Goal: Information Seeking & Learning: Learn about a topic

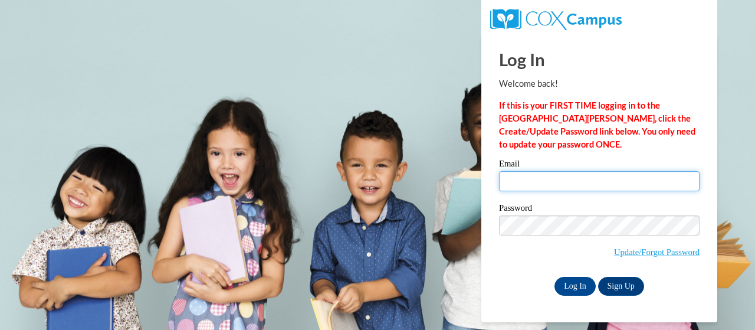
click at [542, 188] on input "Email" at bounding box center [599, 181] width 200 height 20
type input "mollie.landt@trschools.k12.wi.us"
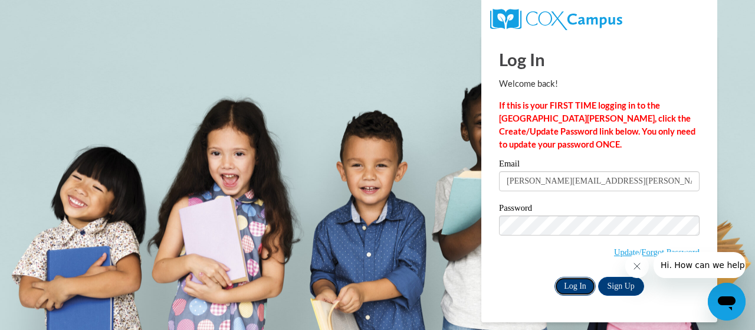
click at [581, 280] on input "Log In" at bounding box center [574, 286] width 41 height 19
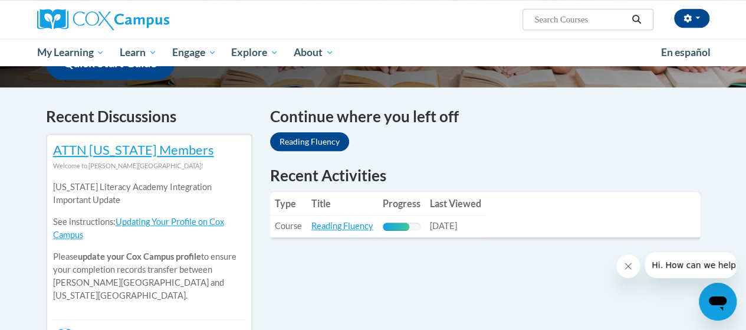
scroll to position [394, 0]
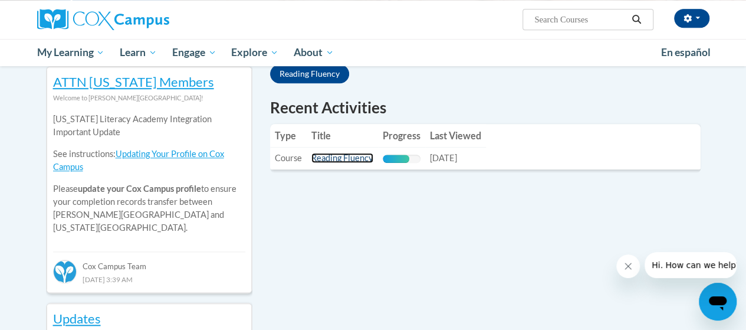
click at [321, 160] on link "Reading Fluency" at bounding box center [342, 158] width 62 height 10
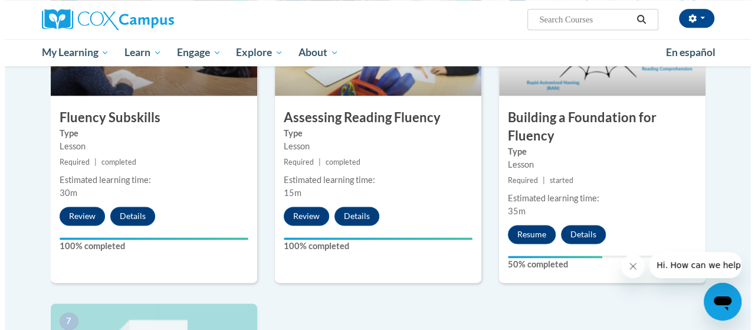
scroll to position [649, 0]
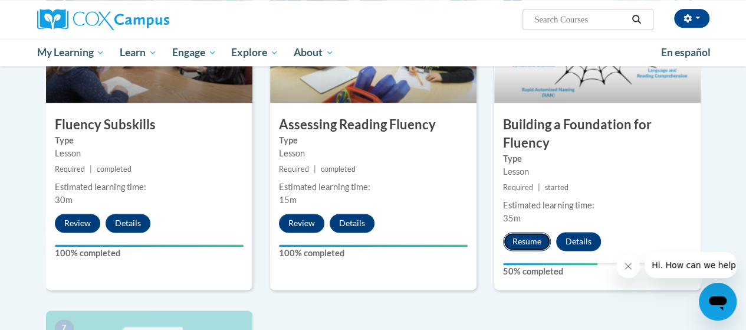
click at [521, 241] on button "Resume" at bounding box center [527, 241] width 48 height 19
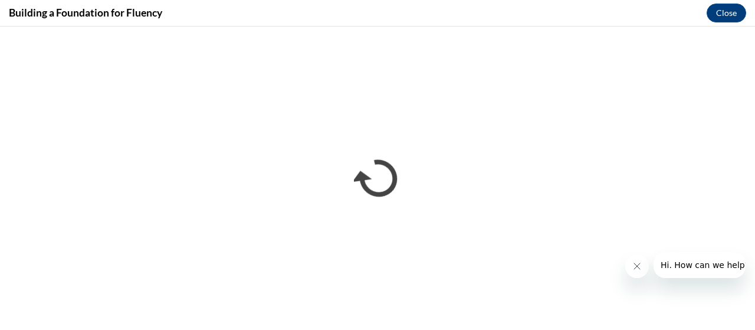
scroll to position [0, 0]
click at [637, 266] on icon "Close message from company" at bounding box center [635, 265] width 9 height 9
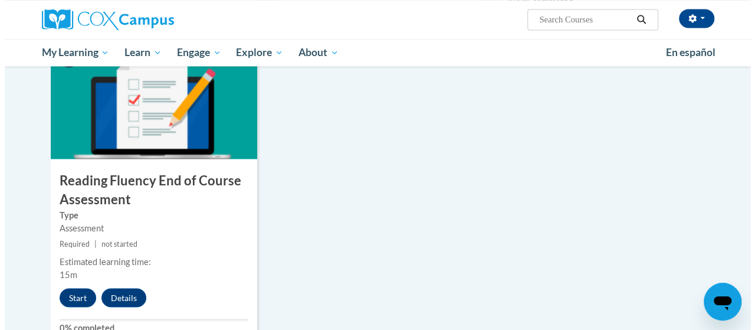
scroll to position [969, 0]
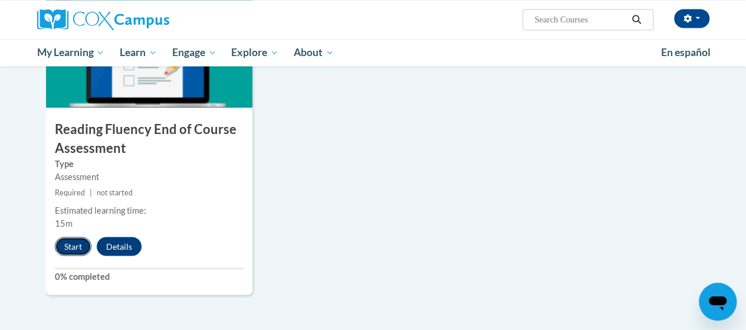
click at [61, 244] on button "Start" at bounding box center [73, 245] width 37 height 19
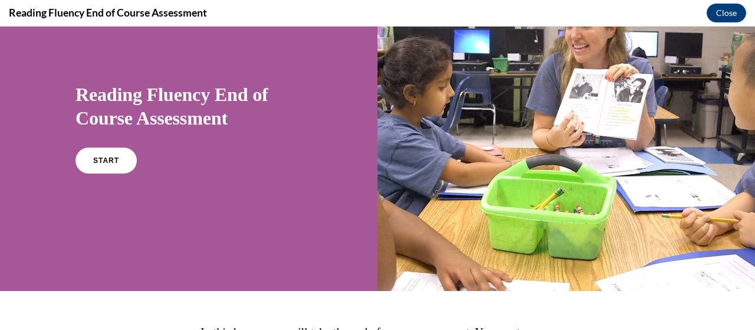
scroll to position [61, 0]
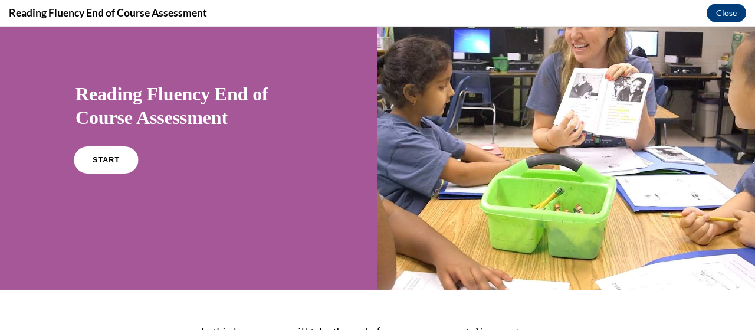
click at [126, 162] on link "START" at bounding box center [106, 159] width 64 height 27
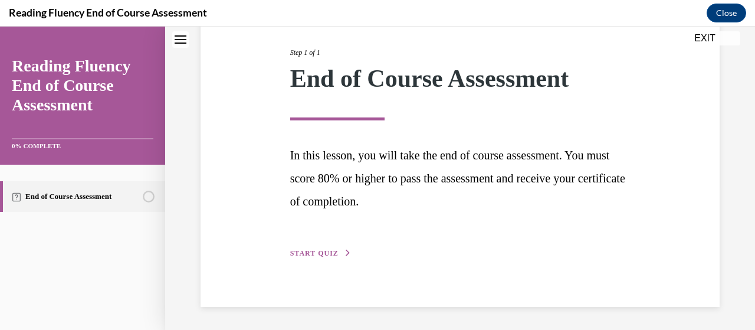
scroll to position [144, 0]
click at [321, 243] on div "Step 1 of 1 End of Course Assessment In this lesson, you will take the end of c…" at bounding box center [460, 139] width 358 height 239
click at [324, 257] on button "START QUIZ" at bounding box center [320, 253] width 61 height 11
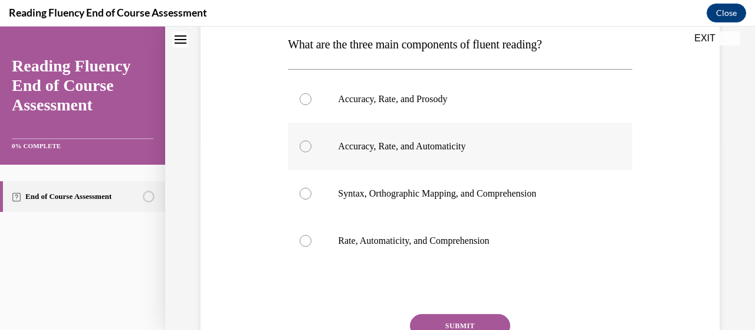
scroll to position [193, 0]
click at [460, 101] on p "Accuracy, Rate, and Prosody" at bounding box center [470, 99] width 264 height 12
click at [311, 101] on input "Accuracy, Rate, and Prosody" at bounding box center [306, 99] width 12 height 12
radio input "true"
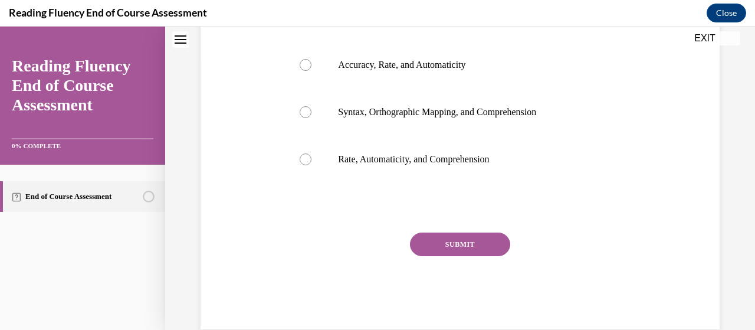
click at [456, 239] on button "SUBMIT" at bounding box center [460, 244] width 100 height 24
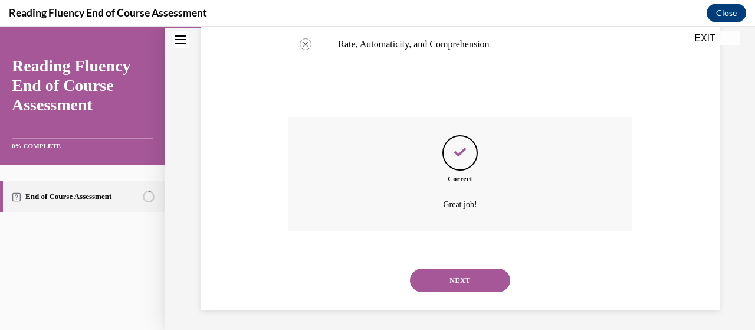
scroll to position [393, 0]
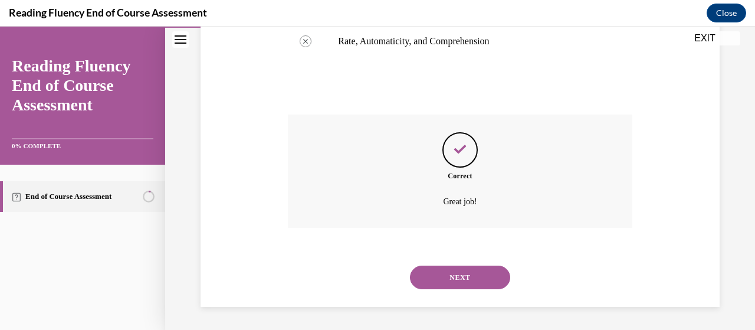
click at [459, 273] on button "NEXT" at bounding box center [460, 277] width 100 height 24
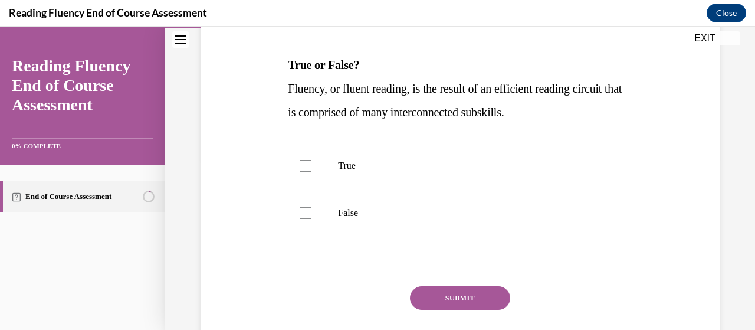
scroll to position [174, 0]
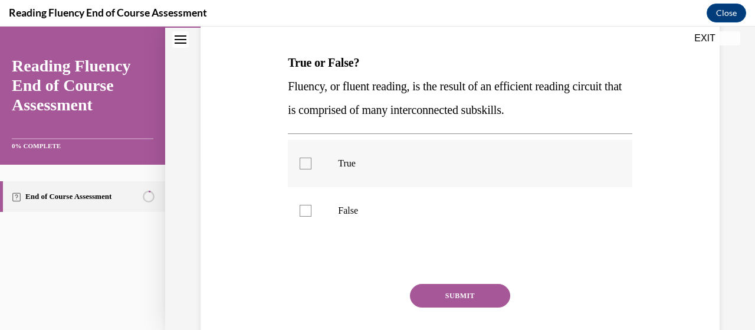
click at [443, 152] on label "True" at bounding box center [460, 163] width 344 height 47
click at [311, 157] on input "True" at bounding box center [306, 163] width 12 height 12
checkbox input "true"
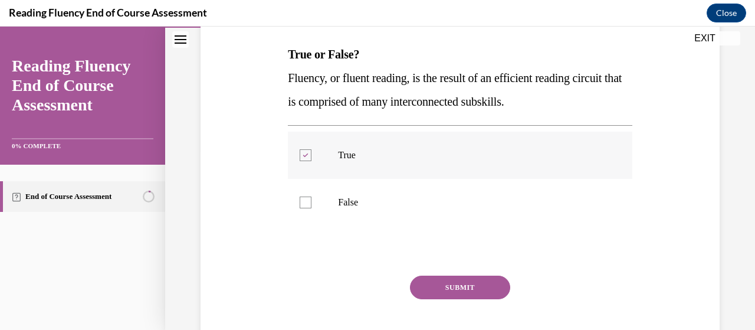
scroll to position [192, 0]
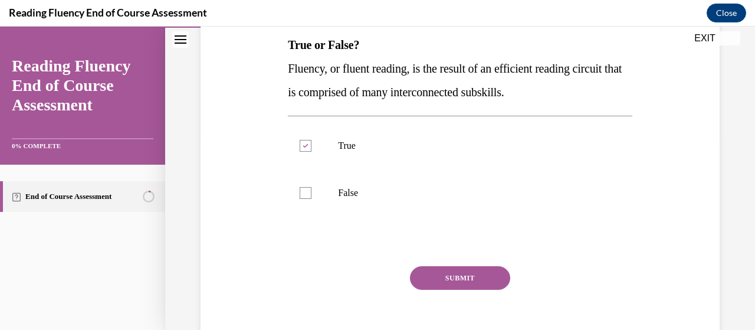
click at [430, 267] on button "SUBMIT" at bounding box center [460, 278] width 100 height 24
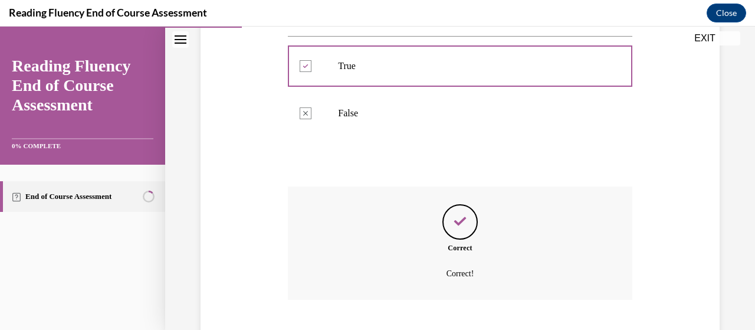
scroll to position [343, 0]
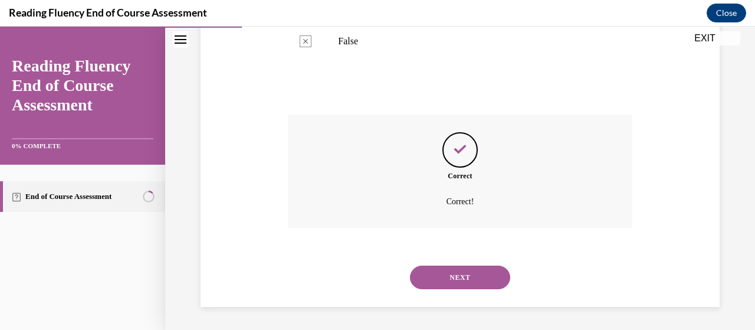
click at [442, 278] on button "NEXT" at bounding box center [460, 277] width 100 height 24
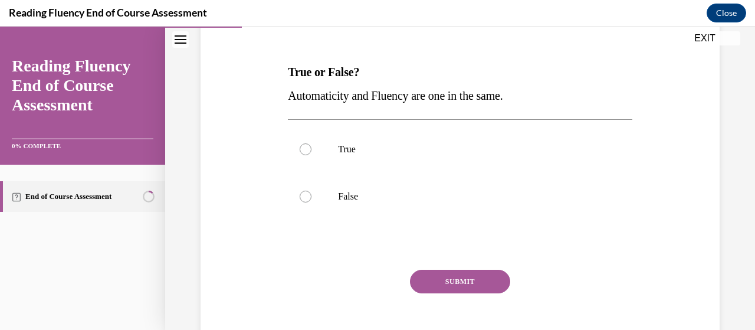
scroll to position [175, 0]
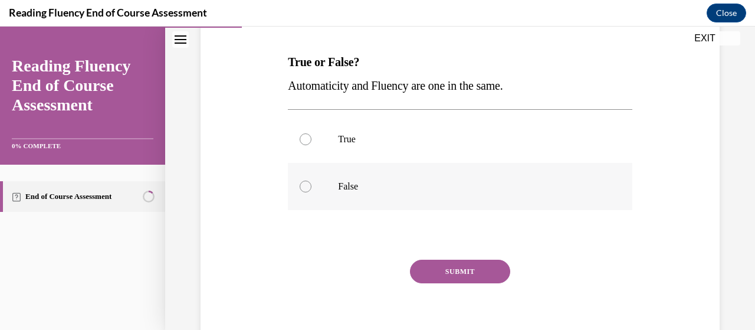
click at [382, 199] on label "False" at bounding box center [460, 186] width 344 height 47
click at [311, 192] on input "False" at bounding box center [306, 186] width 12 height 12
radio input "true"
click at [420, 267] on button "SUBMIT" at bounding box center [460, 271] width 100 height 24
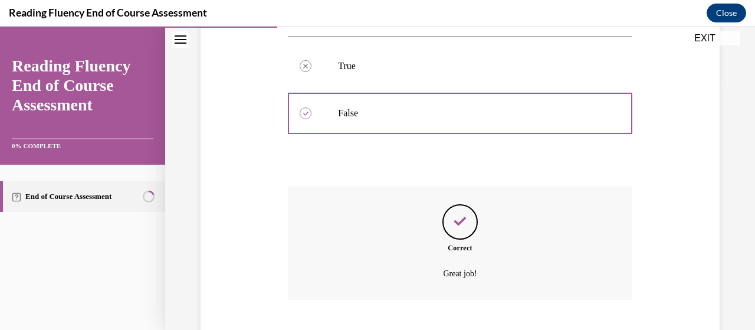
scroll to position [320, 0]
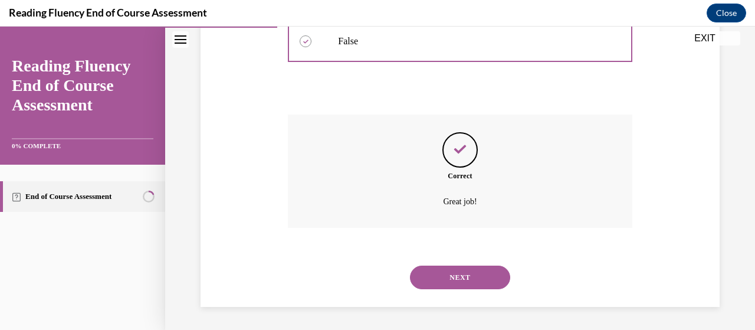
click at [462, 274] on button "NEXT" at bounding box center [460, 277] width 100 height 24
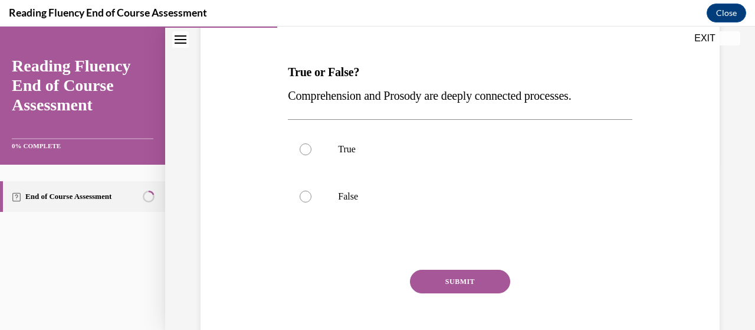
scroll to position [165, 0]
click at [429, 160] on label "True" at bounding box center [460, 148] width 344 height 47
click at [311, 154] on input "True" at bounding box center [306, 149] width 12 height 12
radio input "true"
click at [439, 279] on button "SUBMIT" at bounding box center [460, 281] width 100 height 24
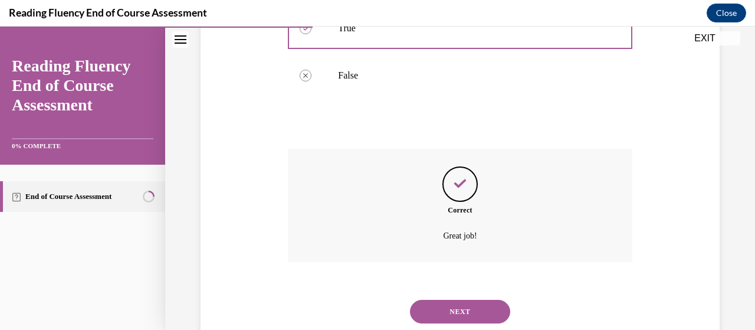
scroll to position [320, 0]
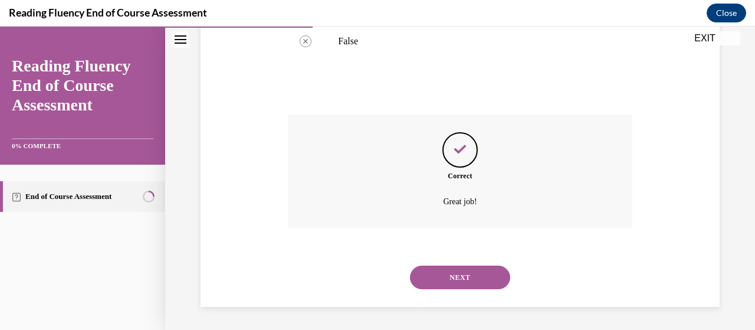
click at [441, 269] on button "NEXT" at bounding box center [460, 277] width 100 height 24
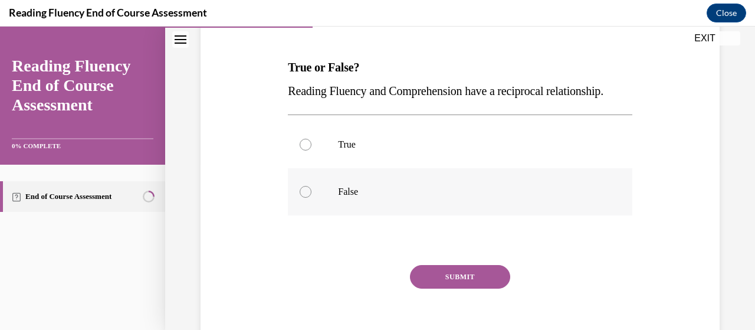
scroll to position [169, 0]
click at [320, 164] on label "True" at bounding box center [460, 144] width 344 height 47
click at [311, 151] on input "True" at bounding box center [306, 145] width 12 height 12
radio input "true"
click at [423, 289] on button "SUBMIT" at bounding box center [460, 277] width 100 height 24
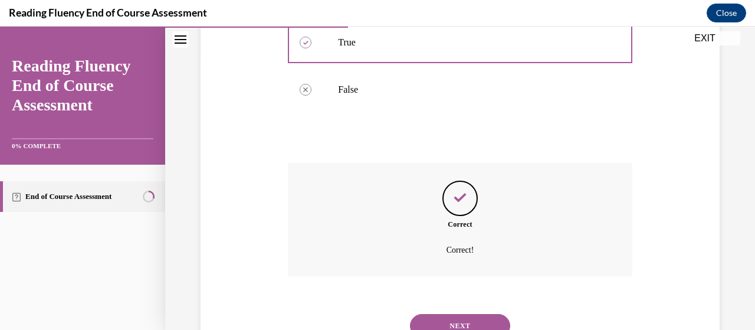
scroll to position [343, 0]
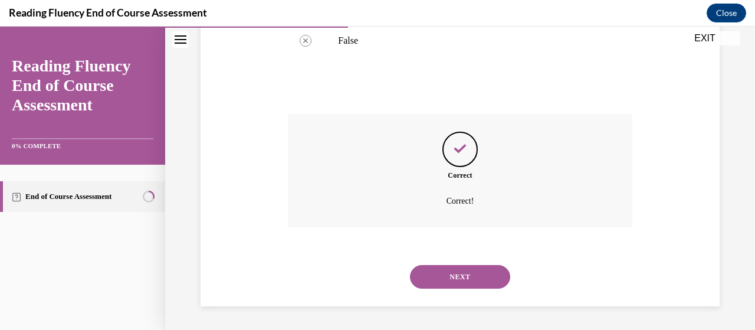
click at [446, 280] on button "NEXT" at bounding box center [460, 277] width 100 height 24
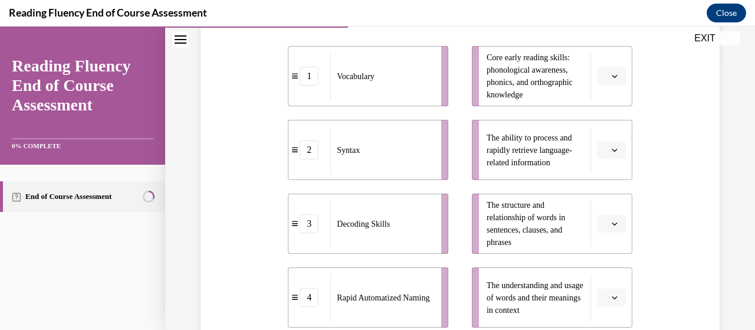
scroll to position [268, 0]
click at [606, 81] on button "button" at bounding box center [611, 76] width 29 height 18
click at [600, 163] on div "3" at bounding box center [601, 172] width 29 height 24
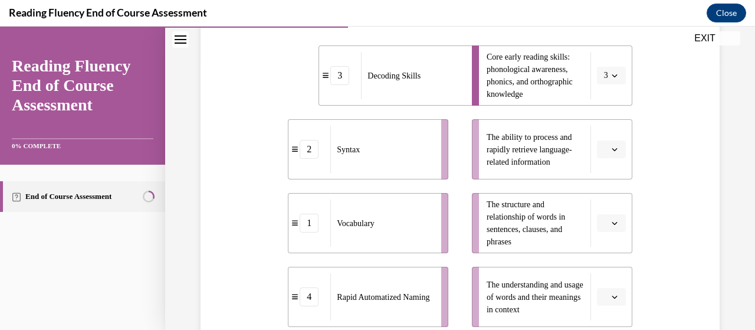
click at [611, 146] on icon "button" at bounding box center [614, 149] width 6 height 6
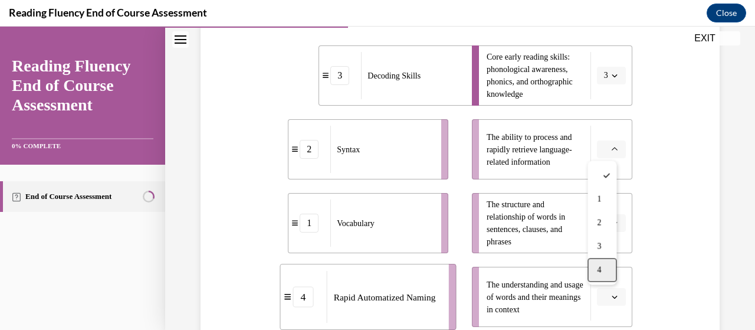
click at [594, 274] on div "4" at bounding box center [601, 270] width 29 height 24
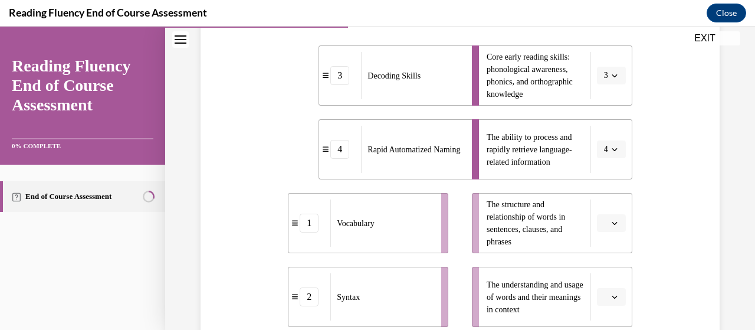
click at [606, 233] on li "The structure and relationship of words in sentences, clauses, and phrases" at bounding box center [552, 223] width 160 height 60
click at [601, 225] on button "button" at bounding box center [611, 223] width 29 height 18
click at [597, 149] on span "2" at bounding box center [599, 149] width 4 height 9
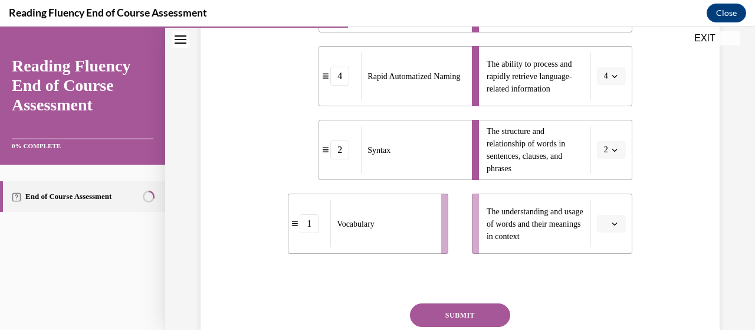
scroll to position [341, 0]
click at [611, 225] on icon "button" at bounding box center [614, 223] width 6 height 6
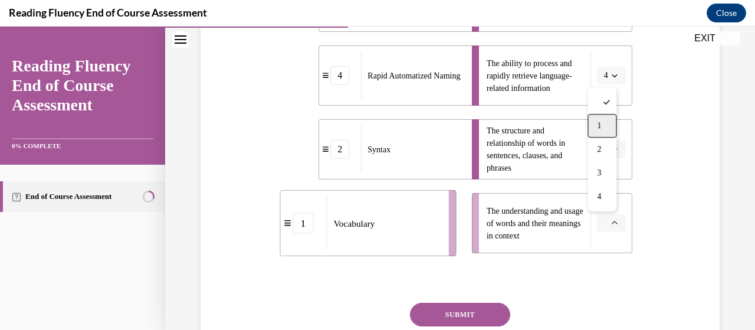
click at [601, 130] on div "1" at bounding box center [601, 126] width 29 height 24
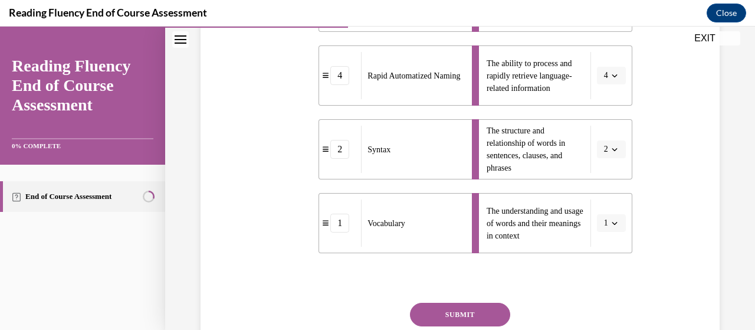
click at [636, 249] on div "Question 06/16 Match the subskills below that contribute to fluent reading with…" at bounding box center [460, 93] width 525 height 612
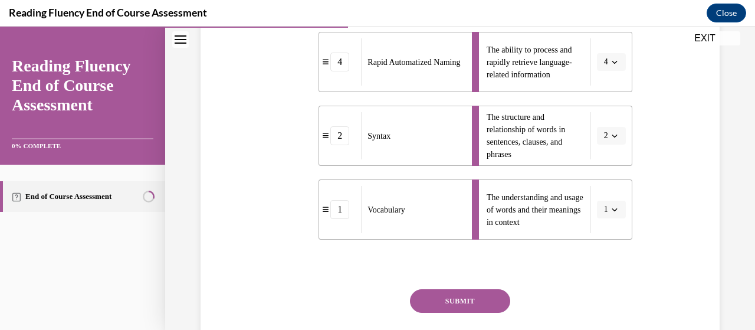
click at [469, 299] on button "SUBMIT" at bounding box center [460, 301] width 100 height 24
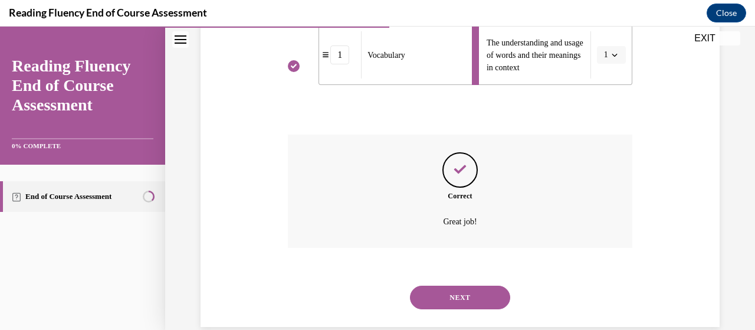
scroll to position [512, 0]
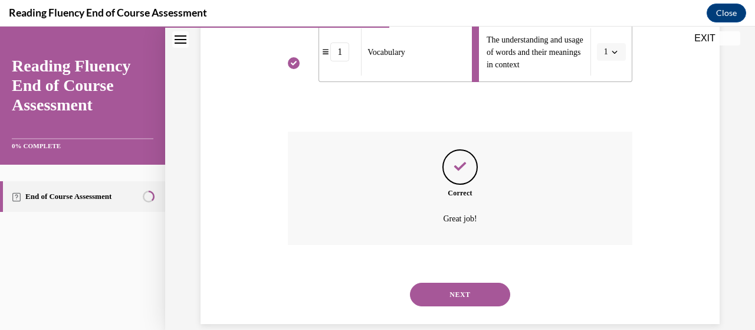
click at [459, 289] on button "NEXT" at bounding box center [460, 294] width 100 height 24
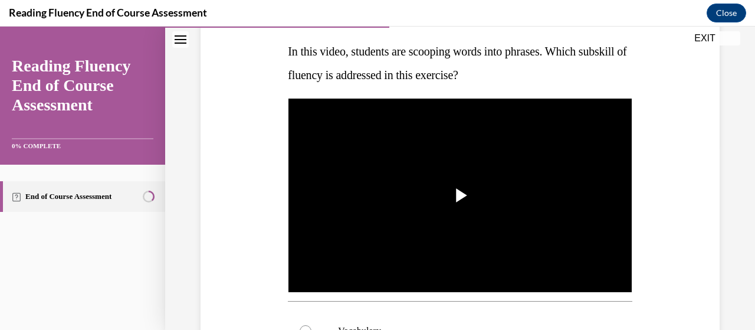
scroll to position [185, 0]
click at [460, 195] on span "Video player" at bounding box center [460, 195] width 0 height 0
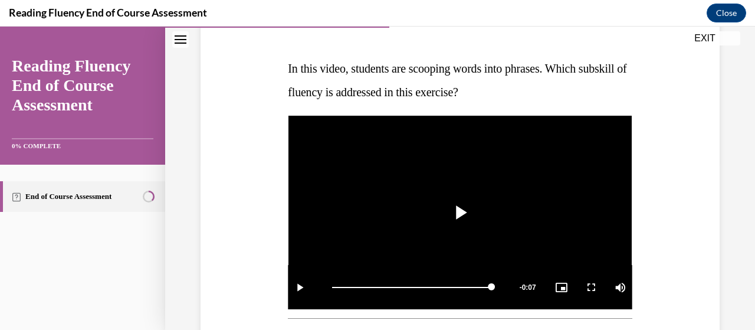
scroll to position [169, 0]
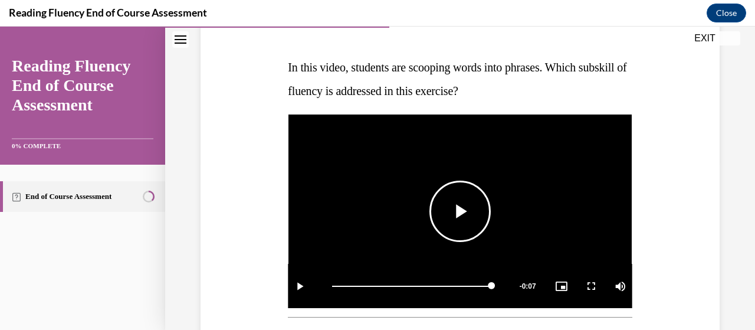
click at [460, 211] on span "Video player" at bounding box center [460, 211] width 0 height 0
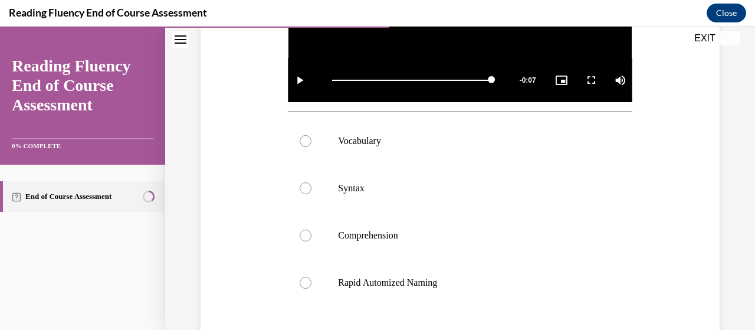
scroll to position [374, 0]
click at [342, 195] on label "Syntax" at bounding box center [460, 188] width 344 height 47
click at [311, 195] on input "Syntax" at bounding box center [306, 189] width 12 height 12
radio input "true"
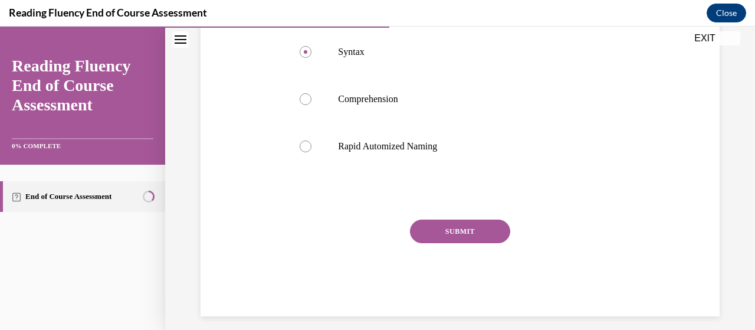
click at [458, 232] on button "SUBMIT" at bounding box center [460, 231] width 100 height 24
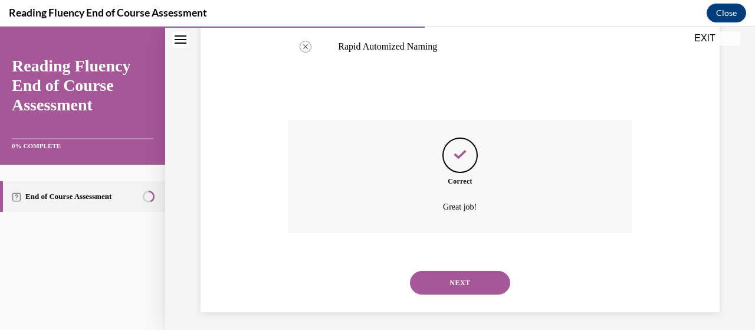
scroll to position [613, 0]
click at [456, 285] on button "NEXT" at bounding box center [460, 281] width 100 height 24
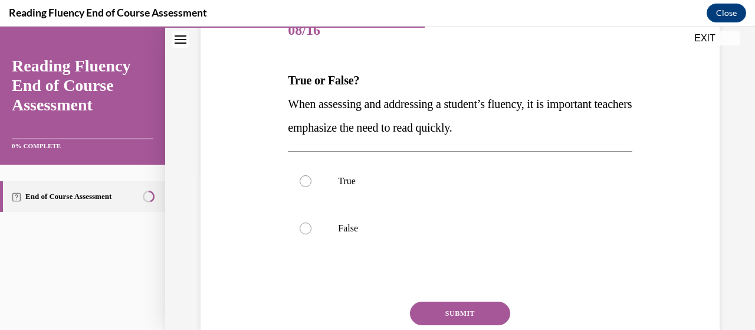
scroll to position [153, 0]
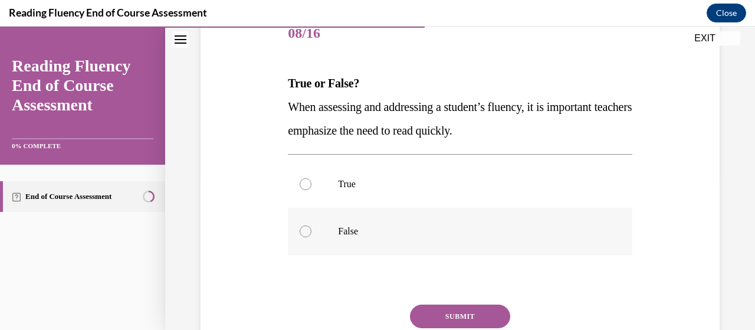
click at [400, 233] on p "False" at bounding box center [470, 231] width 264 height 12
click at [311, 233] on input "False" at bounding box center [306, 231] width 12 height 12
radio input "true"
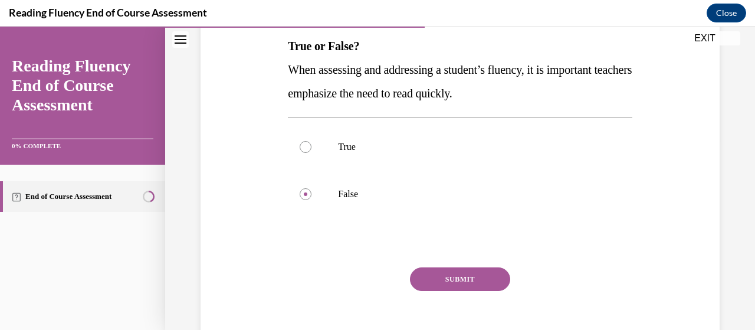
click at [419, 274] on button "SUBMIT" at bounding box center [460, 279] width 100 height 24
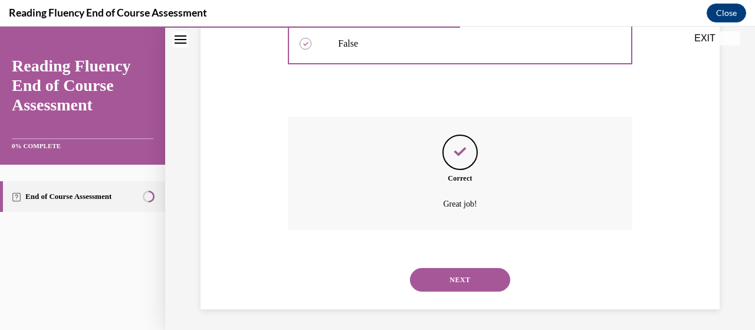
scroll to position [343, 0]
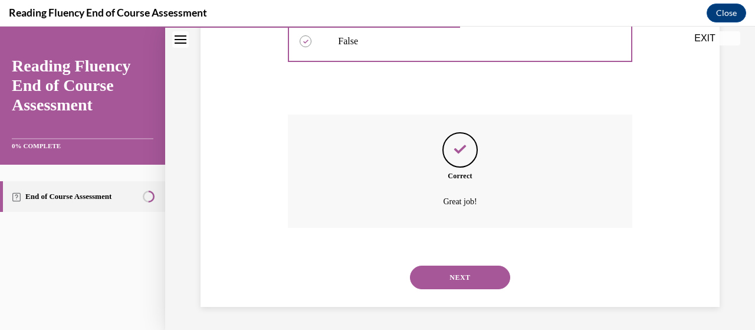
click at [419, 274] on button "NEXT" at bounding box center [460, 277] width 100 height 24
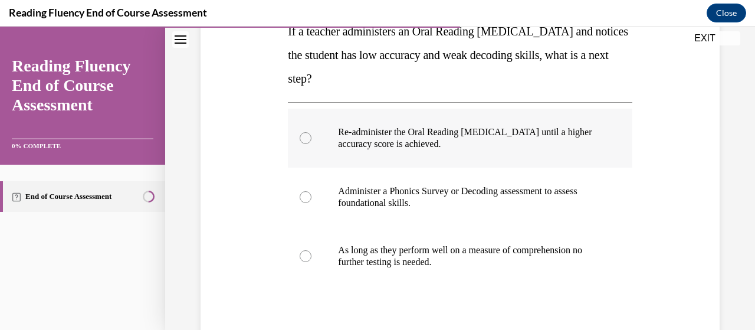
scroll to position [210, 0]
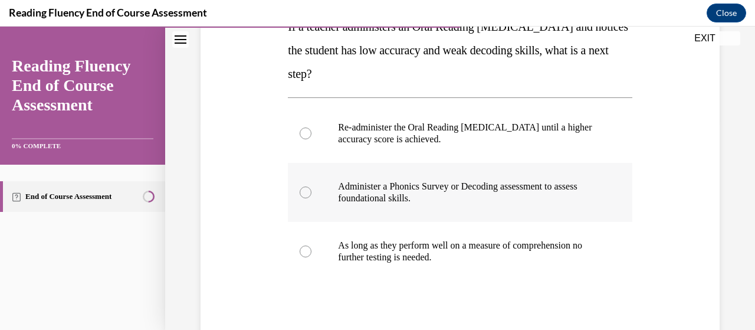
click at [544, 189] on p "Administer a Phonics Survey or Decoding assessment to assess foundational skill…" at bounding box center [470, 192] width 264 height 24
click at [311, 189] on input "Administer a Phonics Survey or Decoding assessment to assess foundational skill…" at bounding box center [306, 192] width 12 height 12
radio input "true"
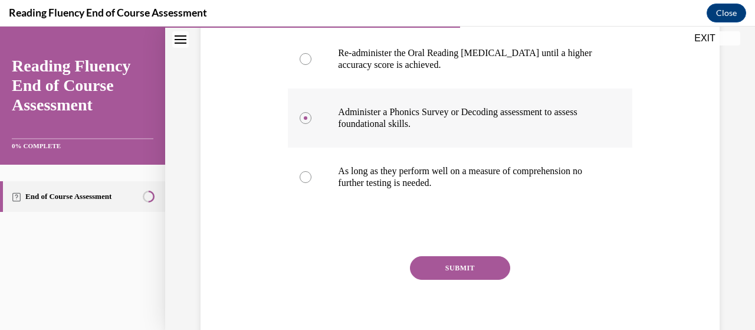
scroll to position [285, 0]
click at [496, 266] on button "SUBMIT" at bounding box center [460, 267] width 100 height 24
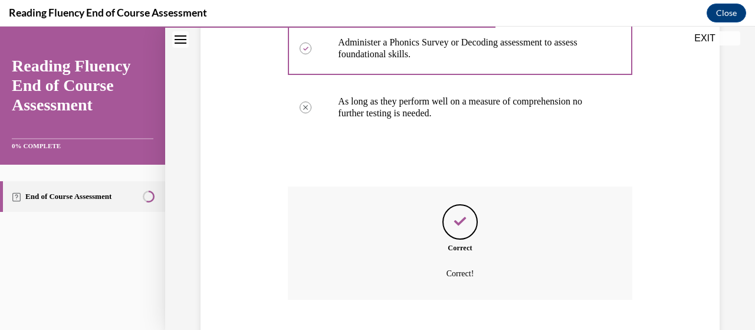
scroll to position [426, 0]
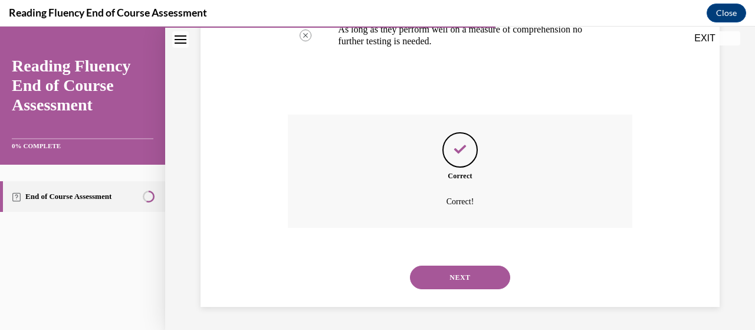
click at [447, 282] on button "NEXT" at bounding box center [460, 277] width 100 height 24
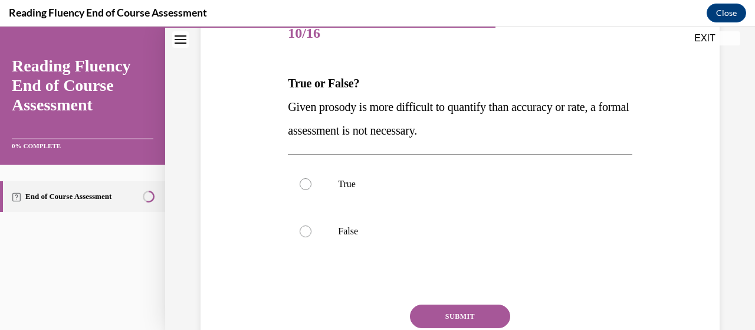
scroll to position [153, 0]
click at [334, 241] on label "False" at bounding box center [460, 231] width 344 height 47
click at [311, 237] on input "False" at bounding box center [306, 231] width 12 height 12
radio input "true"
click at [459, 308] on button "SUBMIT" at bounding box center [460, 316] width 100 height 24
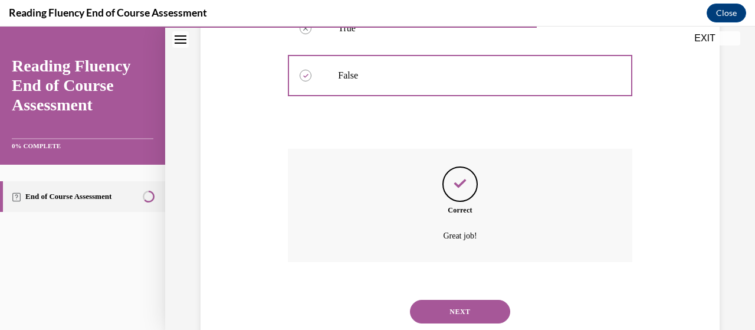
scroll to position [343, 0]
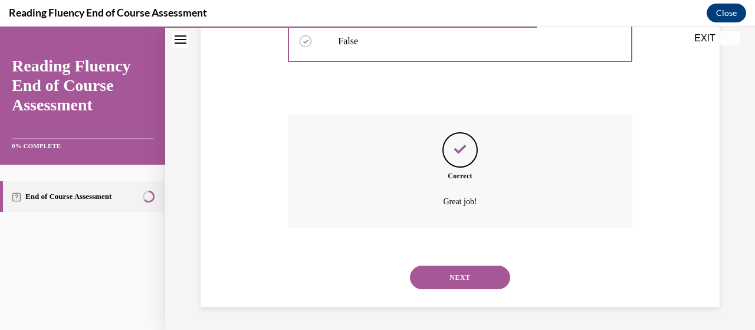
click at [444, 275] on button "NEXT" at bounding box center [460, 277] width 100 height 24
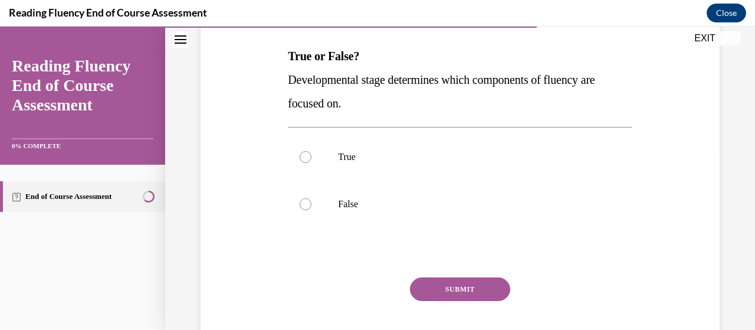
scroll to position [184, 0]
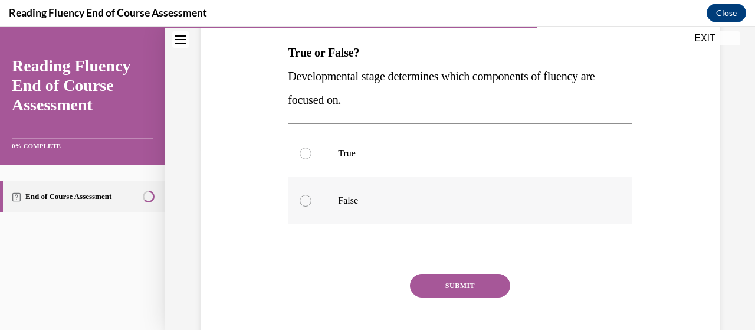
click at [409, 208] on label "False" at bounding box center [460, 200] width 344 height 47
click at [311, 206] on input "False" at bounding box center [306, 201] width 12 height 12
radio input "true"
click at [347, 148] on p "True" at bounding box center [470, 153] width 264 height 12
click at [311, 148] on input "True" at bounding box center [306, 153] width 12 height 12
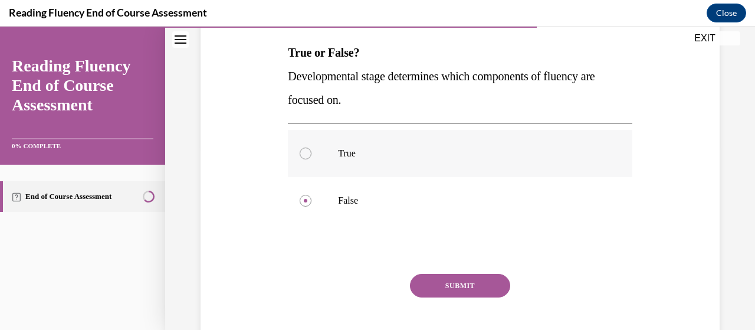
radio input "true"
click at [427, 286] on button "SUBMIT" at bounding box center [460, 286] width 100 height 24
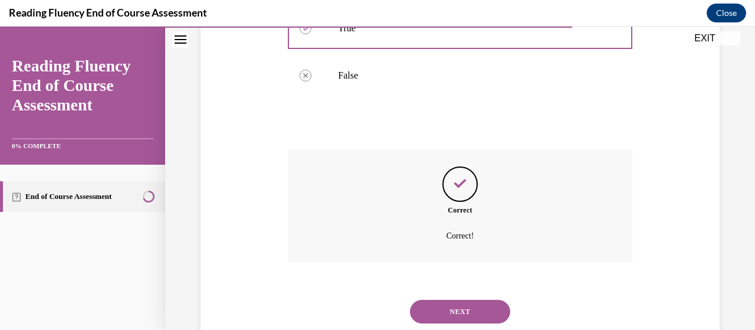
scroll to position [343, 0]
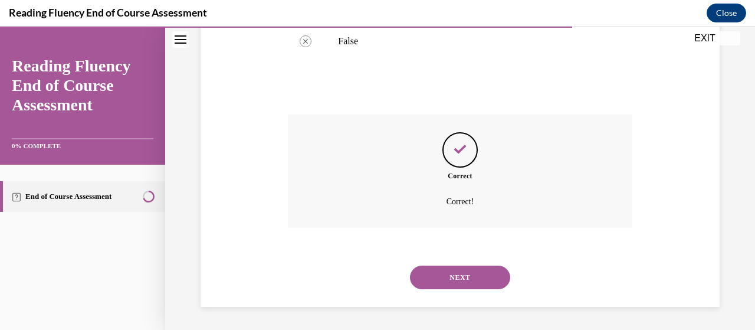
click at [443, 271] on button "NEXT" at bounding box center [460, 277] width 100 height 24
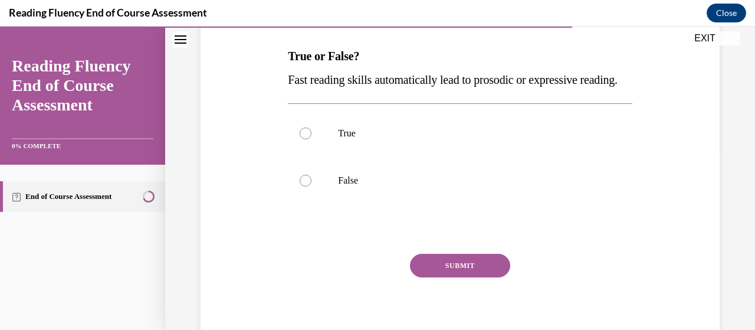
scroll to position [183, 0]
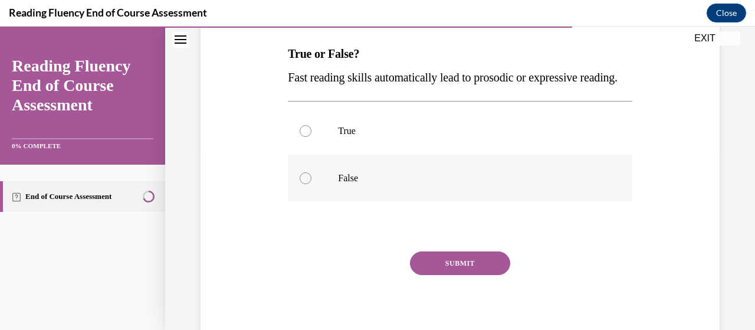
click at [361, 184] on p "False" at bounding box center [470, 178] width 264 height 12
click at [311, 184] on input "False" at bounding box center [306, 178] width 12 height 12
radio input "true"
click at [434, 275] on button "SUBMIT" at bounding box center [460, 263] width 100 height 24
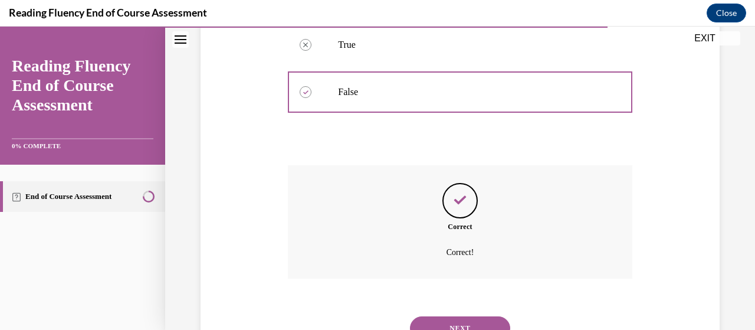
scroll to position [343, 0]
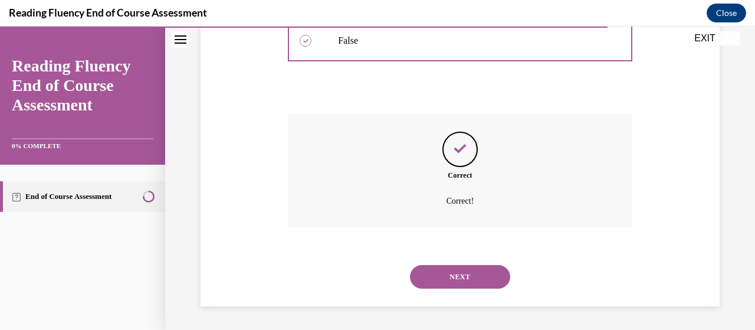
click at [441, 273] on button "NEXT" at bounding box center [460, 277] width 100 height 24
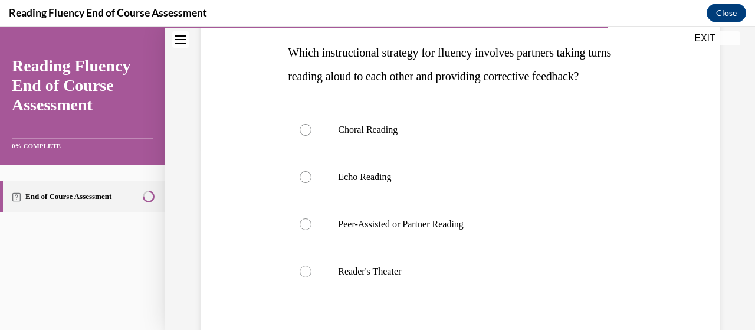
scroll to position [178, 0]
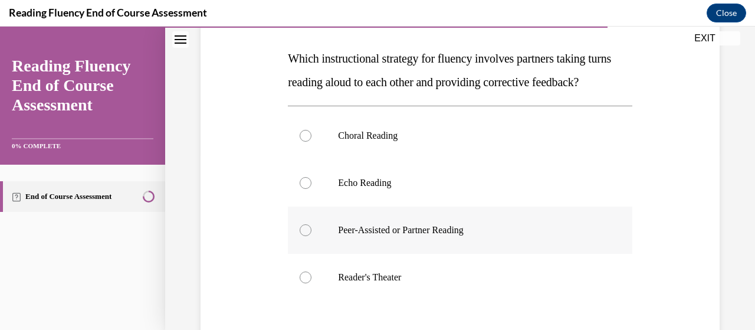
click at [454, 242] on label "Peer-Assisted or Partner Reading" at bounding box center [460, 229] width 344 height 47
click at [311, 236] on input "Peer-Assisted or Partner Reading" at bounding box center [306, 230] width 12 height 12
radio input "true"
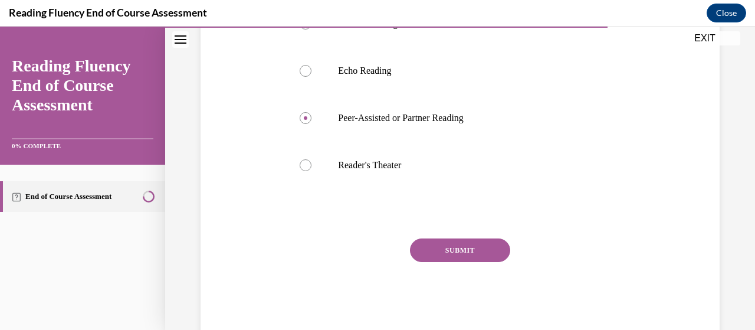
click at [453, 262] on button "SUBMIT" at bounding box center [460, 250] width 100 height 24
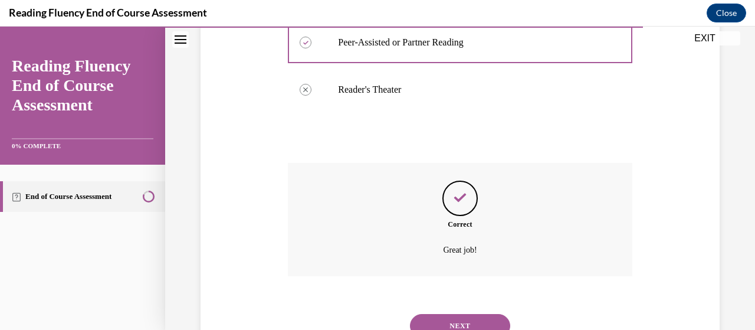
scroll to position [437, 0]
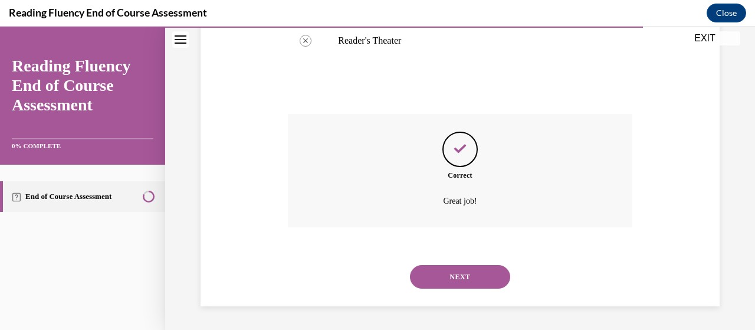
click at [447, 279] on button "NEXT" at bounding box center [460, 277] width 100 height 24
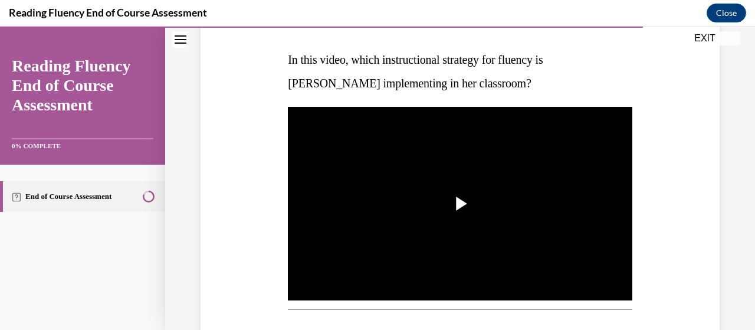
scroll to position [176, 0]
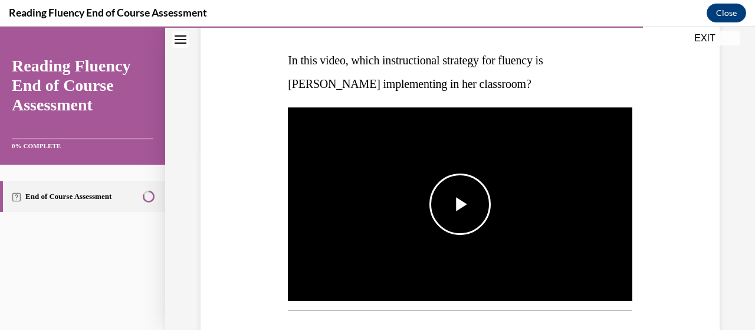
click at [460, 204] on span "Video player" at bounding box center [460, 204] width 0 height 0
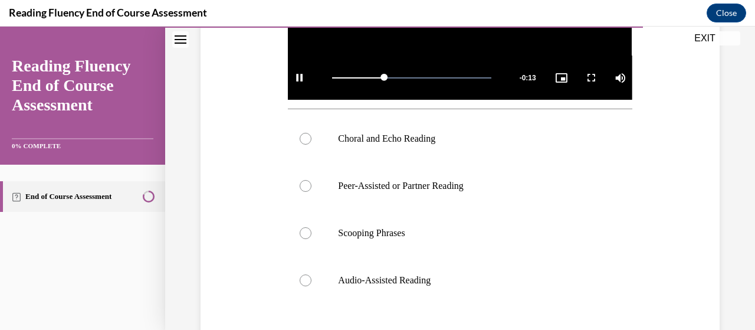
scroll to position [377, 0]
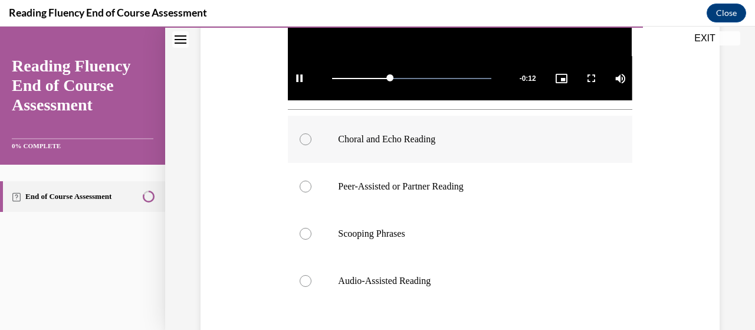
click at [389, 124] on label "Choral and Echo Reading" at bounding box center [460, 139] width 344 height 47
click at [311, 133] on input "Choral and Echo Reading" at bounding box center [306, 139] width 12 height 12
radio input "true"
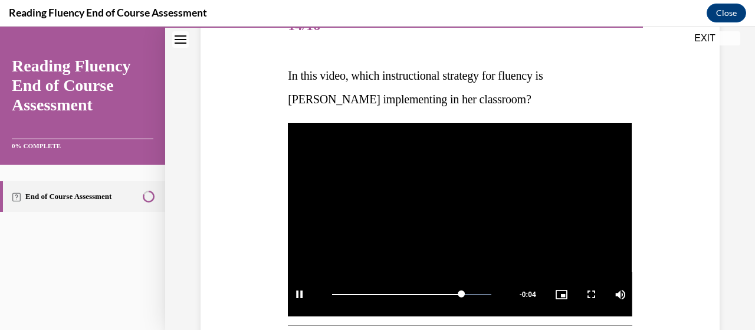
scroll to position [160, 0]
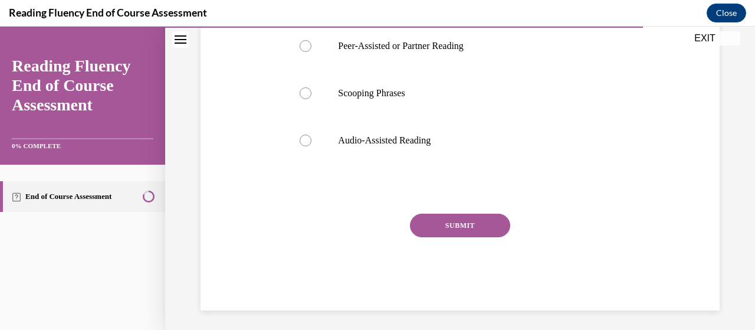
click at [437, 213] on button "SUBMIT" at bounding box center [460, 225] width 100 height 24
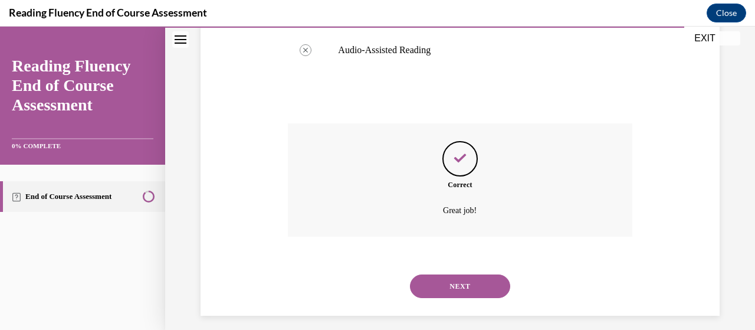
scroll to position [613, 0]
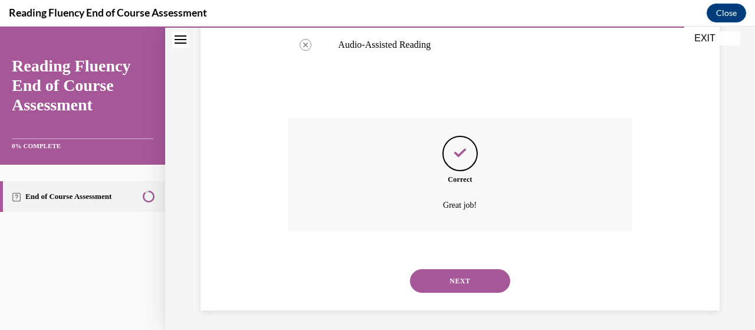
click at [446, 277] on button "NEXT" at bounding box center [460, 281] width 100 height 24
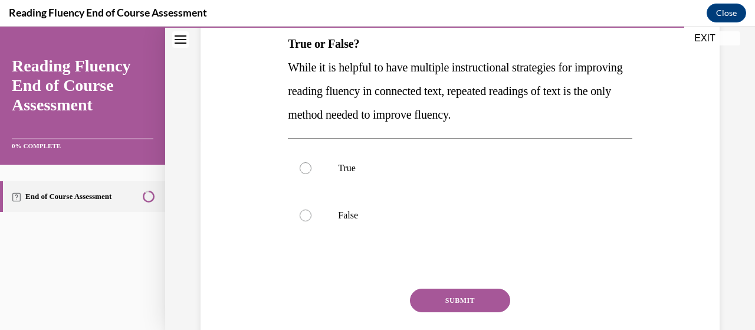
scroll to position [191, 0]
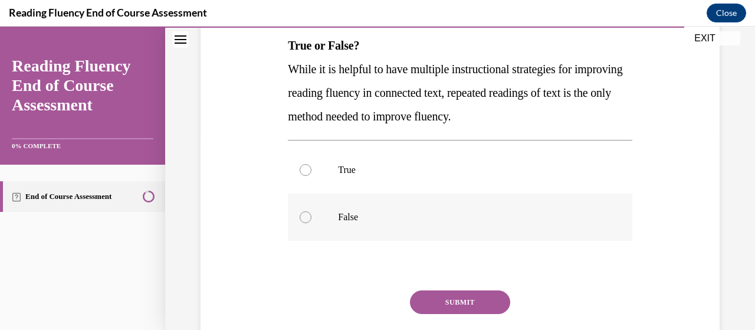
click at [380, 215] on p "False" at bounding box center [470, 217] width 264 height 12
click at [311, 215] on input "False" at bounding box center [306, 217] width 12 height 12
radio input "true"
click at [422, 293] on button "SUBMIT" at bounding box center [460, 302] width 100 height 24
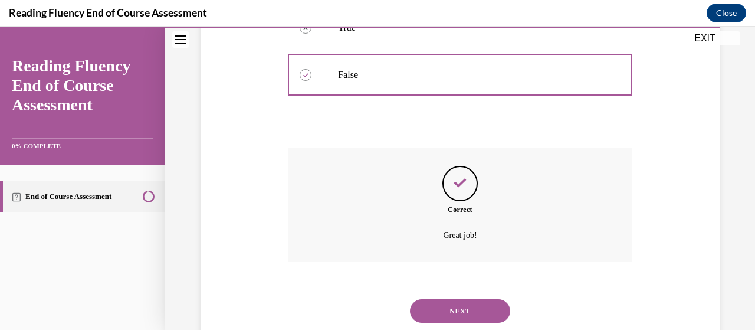
scroll to position [367, 0]
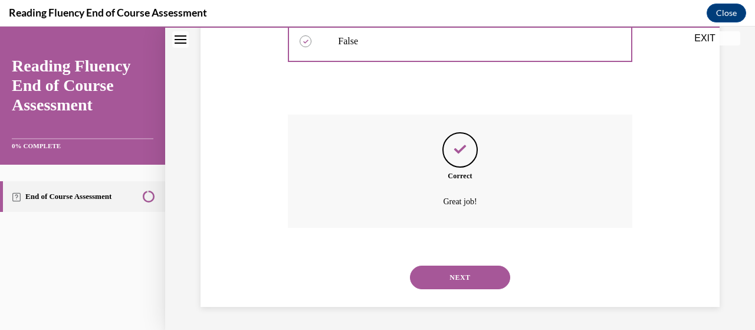
click at [442, 275] on button "NEXT" at bounding box center [460, 277] width 100 height 24
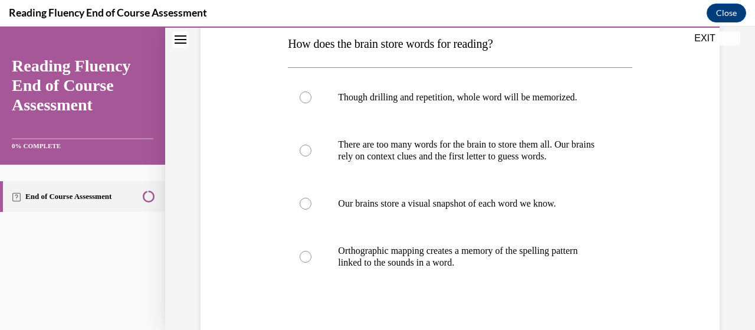
scroll to position [196, 0]
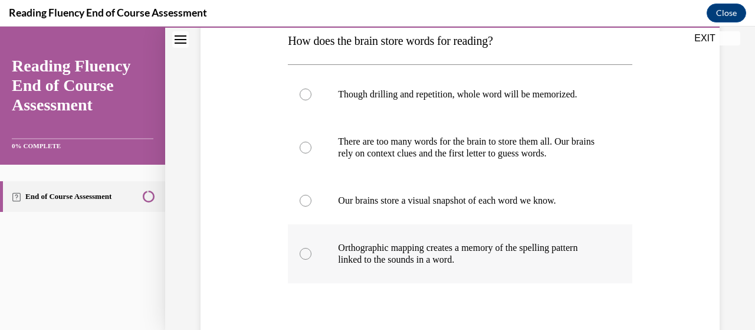
click at [375, 241] on label "Orthographic mapping creates a memory of the spelling pattern linked to the sou…" at bounding box center [460, 253] width 344 height 59
click at [311, 248] on input "Orthographic mapping creates a memory of the spelling pattern linked to the sou…" at bounding box center [306, 254] width 12 height 12
radio input "true"
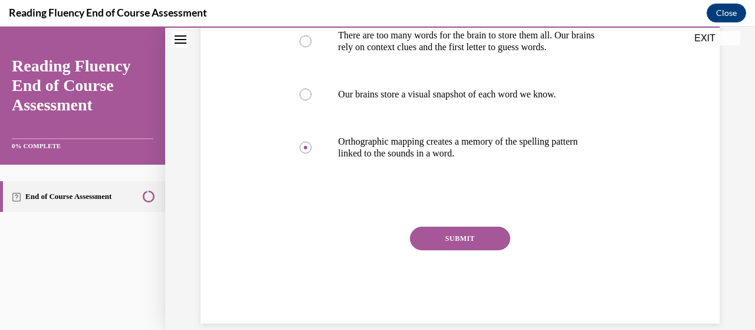
click at [444, 241] on button "SUBMIT" at bounding box center [460, 238] width 100 height 24
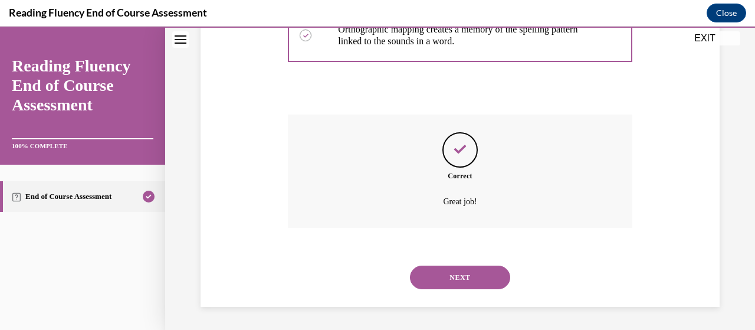
click at [452, 275] on button "NEXT" at bounding box center [460, 277] width 100 height 24
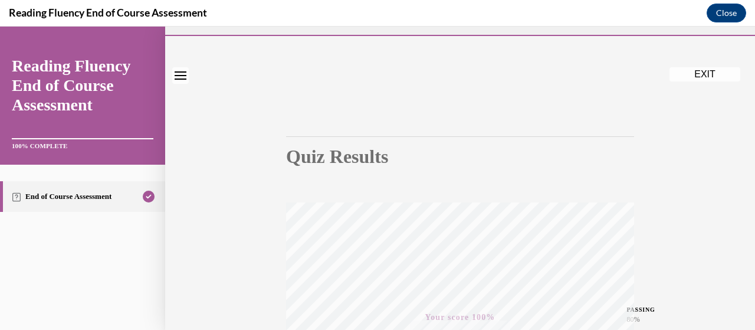
scroll to position [0, 0]
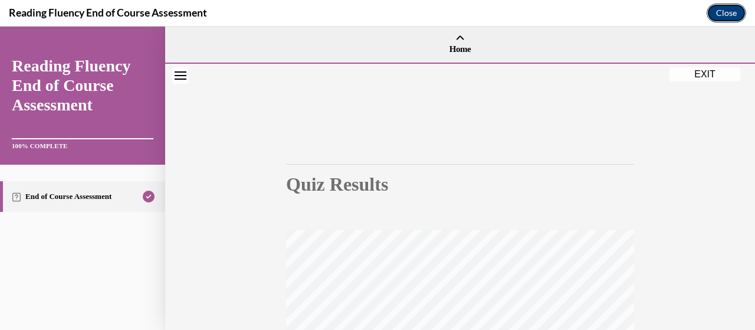
click at [719, 9] on button "Close" at bounding box center [726, 13] width 40 height 19
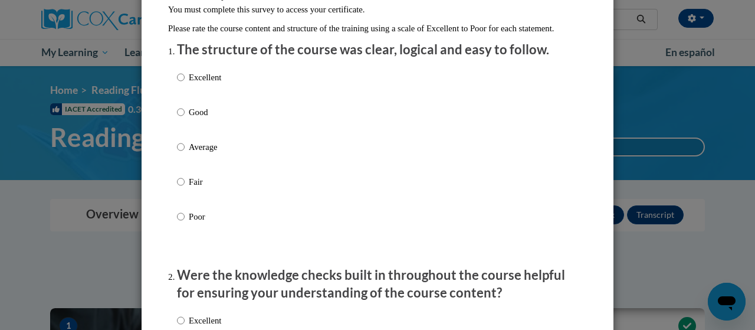
scroll to position [125, 0]
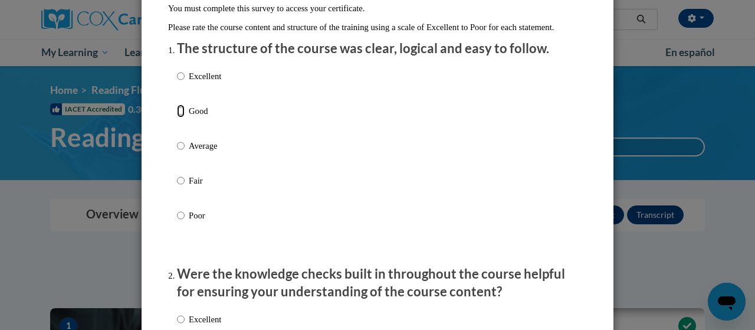
click at [179, 117] on input "Good" at bounding box center [181, 110] width 8 height 13
radio input "true"
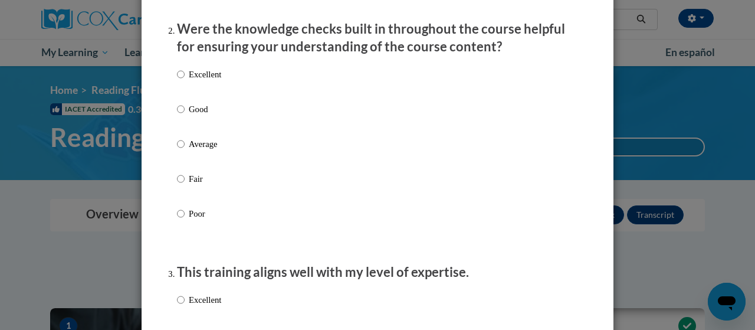
scroll to position [375, 0]
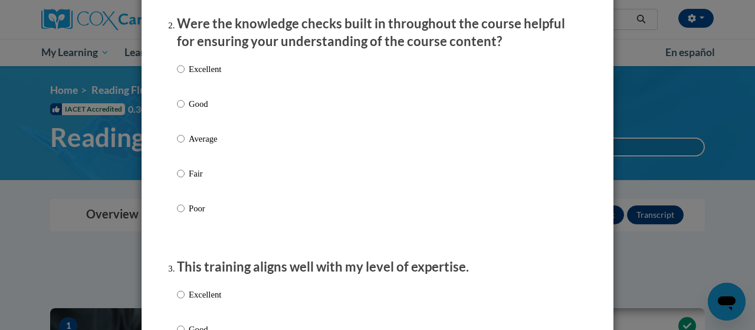
click at [177, 124] on label "Good" at bounding box center [199, 113] width 44 height 32
click at [177, 110] on input "Good" at bounding box center [181, 103] width 8 height 13
radio input "true"
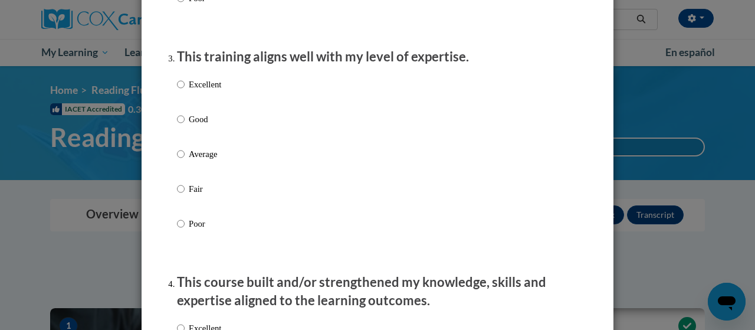
scroll to position [585, 0]
click at [196, 125] on p "Good" at bounding box center [205, 118] width 32 height 13
click at [185, 125] on input "Good" at bounding box center [181, 118] width 8 height 13
radio input "true"
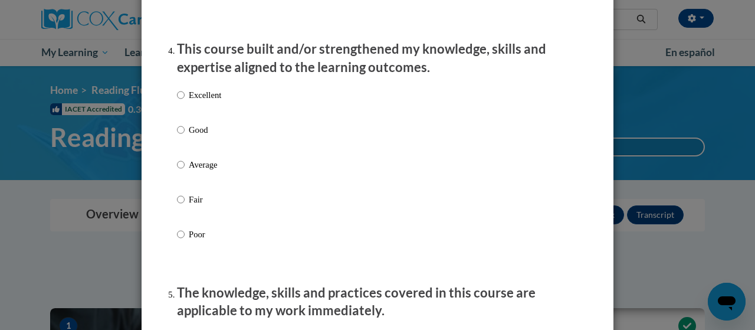
scroll to position [818, 0]
click at [195, 136] on p "Good" at bounding box center [205, 129] width 32 height 13
click at [185, 136] on input "Good" at bounding box center [181, 129] width 8 height 13
radio input "true"
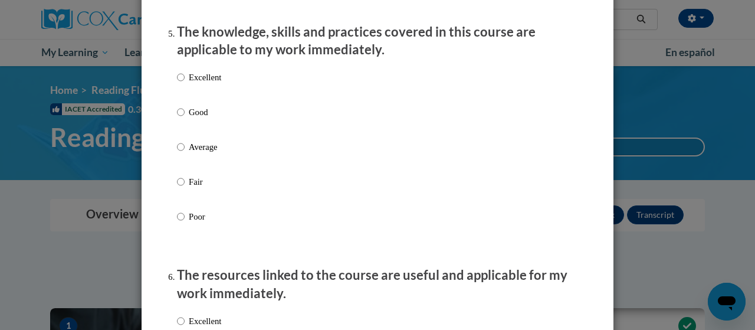
scroll to position [1084, 0]
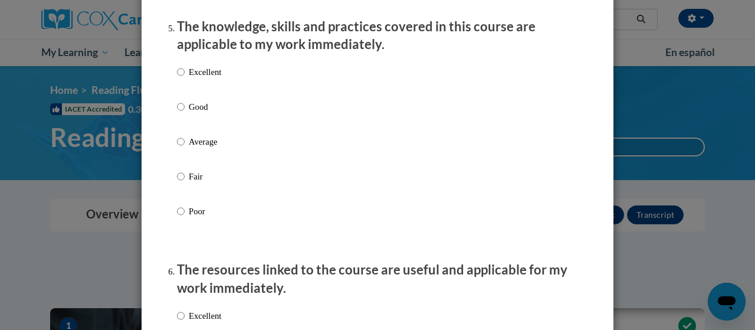
click at [201, 113] on p "Good" at bounding box center [205, 106] width 32 height 13
click at [185, 113] on input "Good" at bounding box center [181, 106] width 8 height 13
radio input "true"
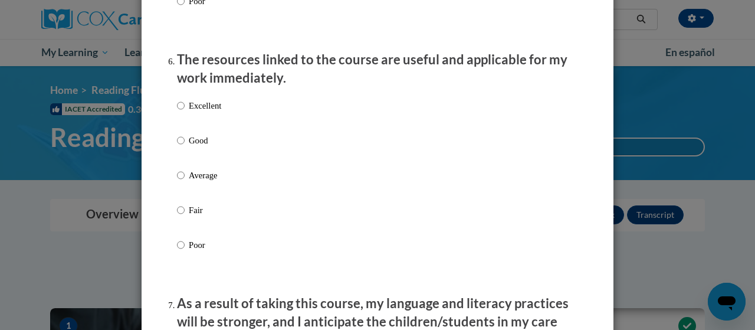
click at [189, 147] on p "Good" at bounding box center [205, 140] width 32 height 13
click at [185, 147] on input "Good" at bounding box center [181, 140] width 8 height 13
radio input "true"
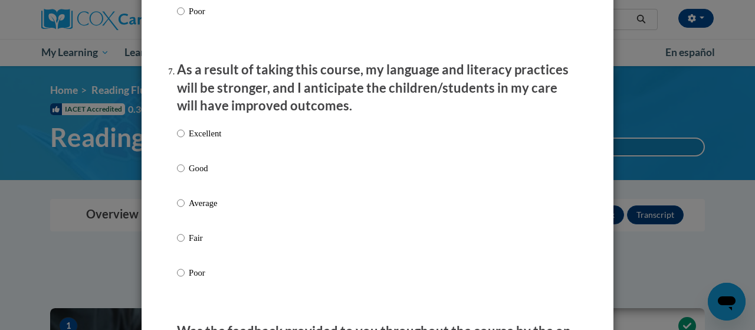
click at [196, 170] on div "Excellent Good Average Fair Poor" at bounding box center [199, 212] width 44 height 183
click at [197, 185] on label "Good" at bounding box center [199, 178] width 44 height 32
click at [185, 175] on input "Good" at bounding box center [181, 168] width 8 height 13
radio input "true"
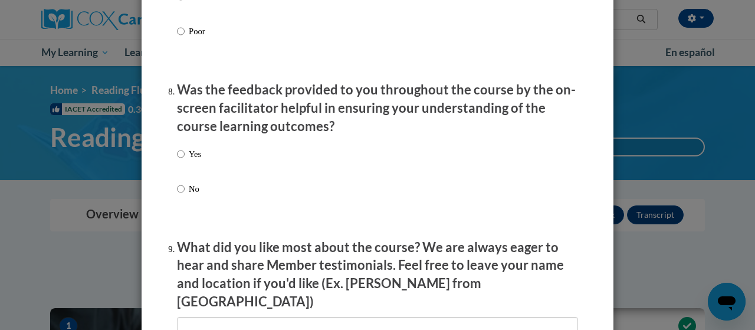
scroll to position [1855, 0]
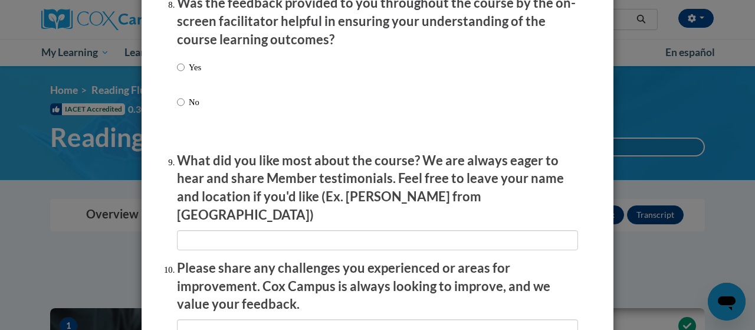
click at [186, 85] on label "Yes" at bounding box center [189, 77] width 24 height 32
click at [185, 74] on input "Yes" at bounding box center [181, 67] width 8 height 13
radio input "true"
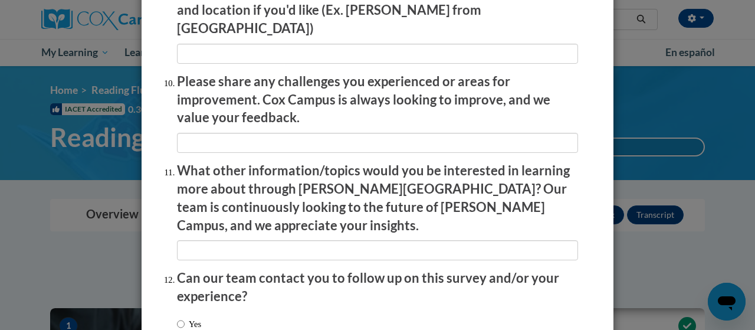
scroll to position [2122, 0]
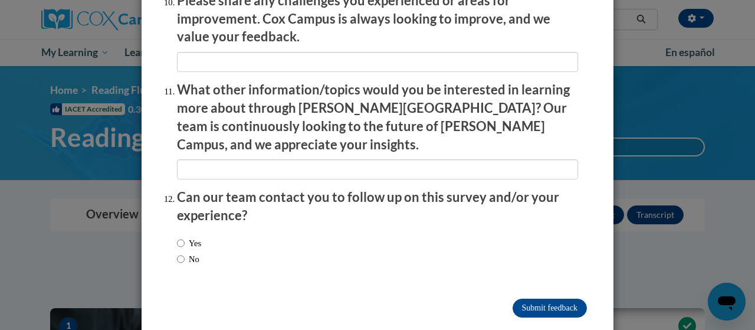
click at [189, 239] on div "Yes No" at bounding box center [189, 251] width 24 height 41
click at [187, 252] on label "No" at bounding box center [188, 258] width 22 height 13
click at [185, 252] on input "No" at bounding box center [181, 258] width 8 height 13
radio input "true"
click at [555, 298] on input "Submit feedback" at bounding box center [549, 307] width 74 height 19
